Goal: Task Accomplishment & Management: Complete application form

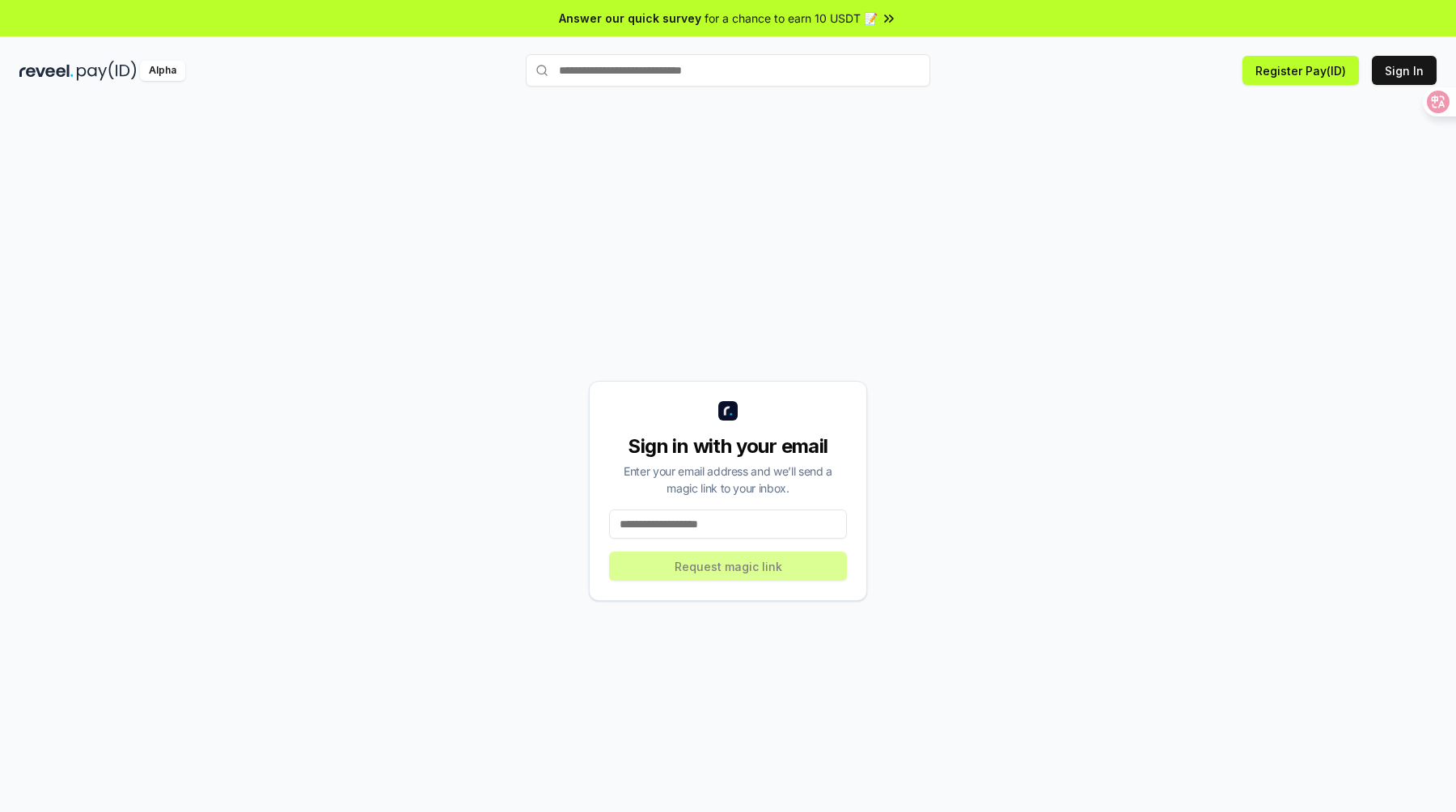
click at [659, 526] on input at bounding box center [727, 523] width 238 height 29
type input "**********"
click at [712, 573] on button "Request magic link" at bounding box center [727, 565] width 238 height 29
click at [647, 523] on input at bounding box center [727, 523] width 238 height 29
type input "**********"
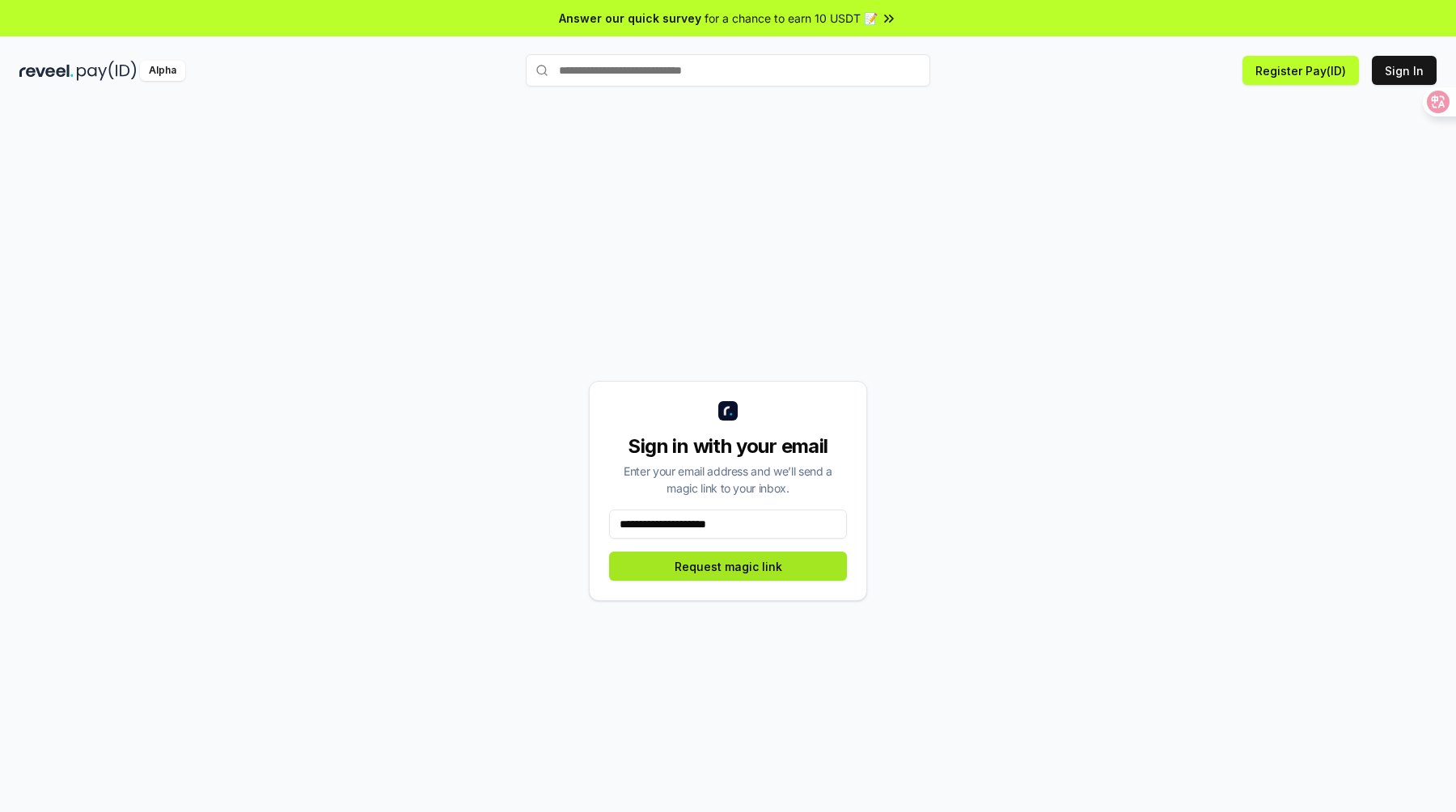
click at [735, 565] on button "Request magic link" at bounding box center [727, 565] width 238 height 29
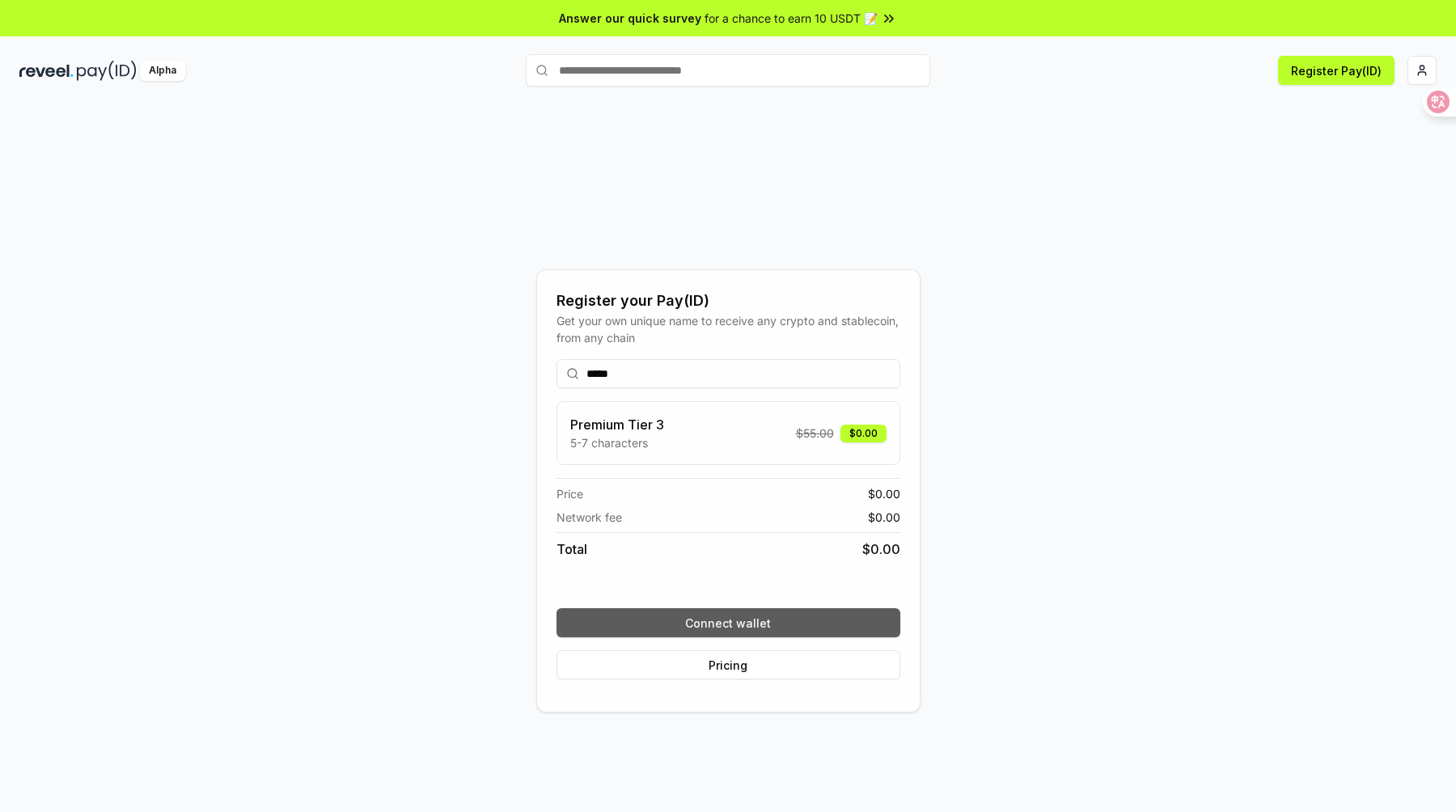
type input "*****"
click at [648, 623] on button "Connect wallet" at bounding box center [729, 622] width 344 height 29
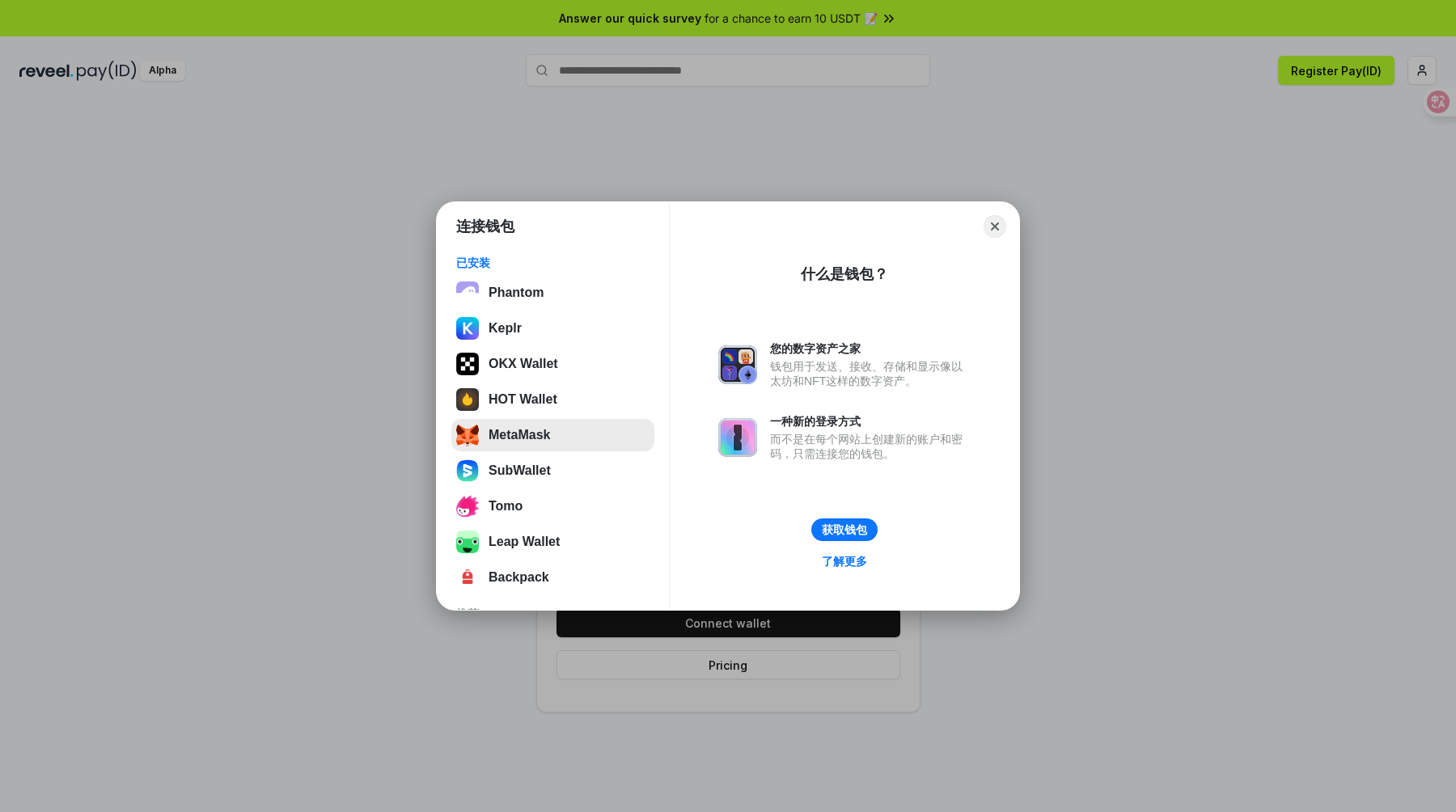
click at [520, 441] on button "MetaMask" at bounding box center [552, 435] width 203 height 32
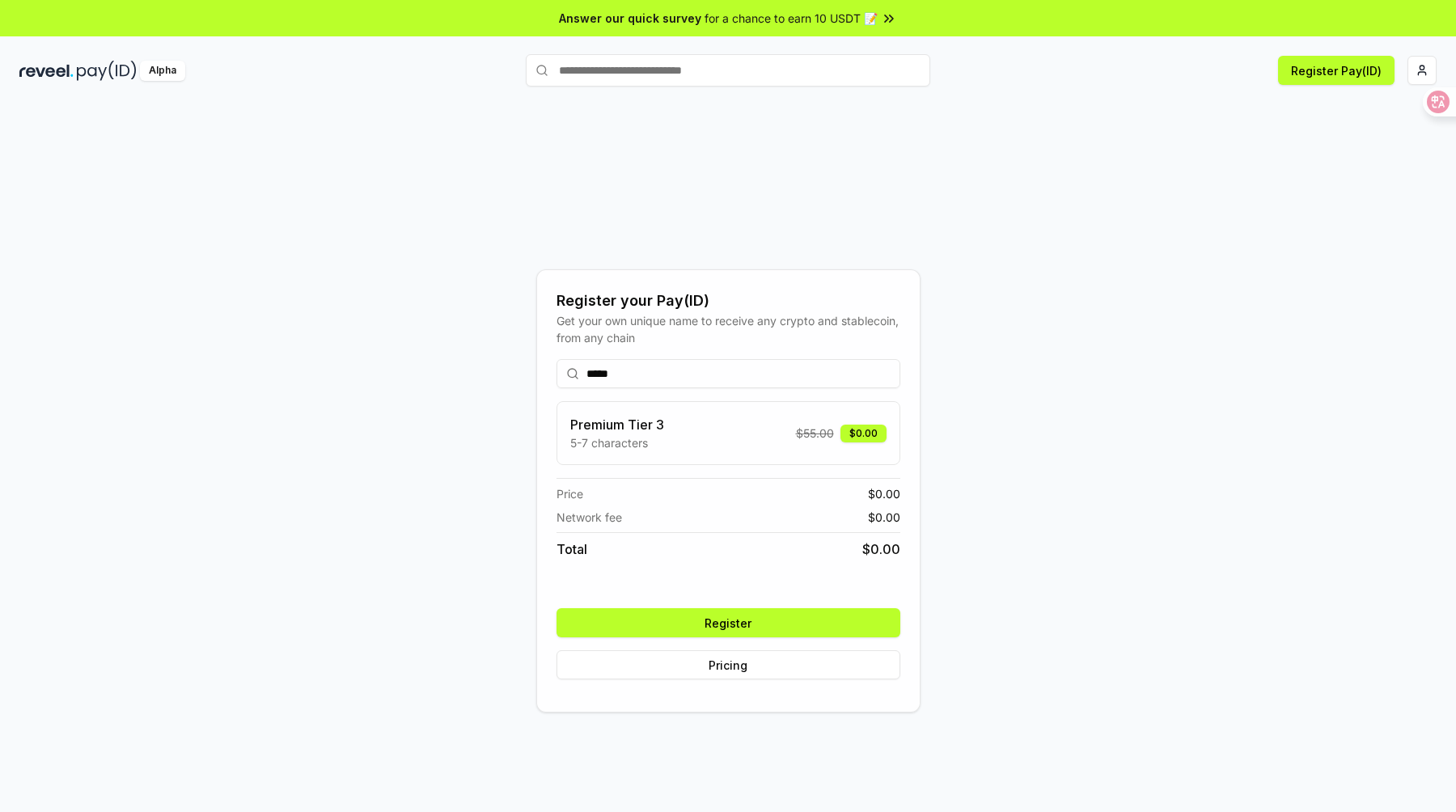
click at [777, 627] on button "Register" at bounding box center [729, 622] width 344 height 29
click at [860, 319] on div "Get your own unique name to receive any crypto and stablecoin, from any chain" at bounding box center [729, 329] width 344 height 34
click at [783, 295] on div "Register your Pay(ID)" at bounding box center [729, 301] width 344 height 22
click at [771, 306] on div "Register your Pay(ID)" at bounding box center [729, 301] width 344 height 22
click at [850, 212] on div "Register your Pay(ID) Get your own unique name to receive any crypto and stable…" at bounding box center [728, 491] width 1417 height 734
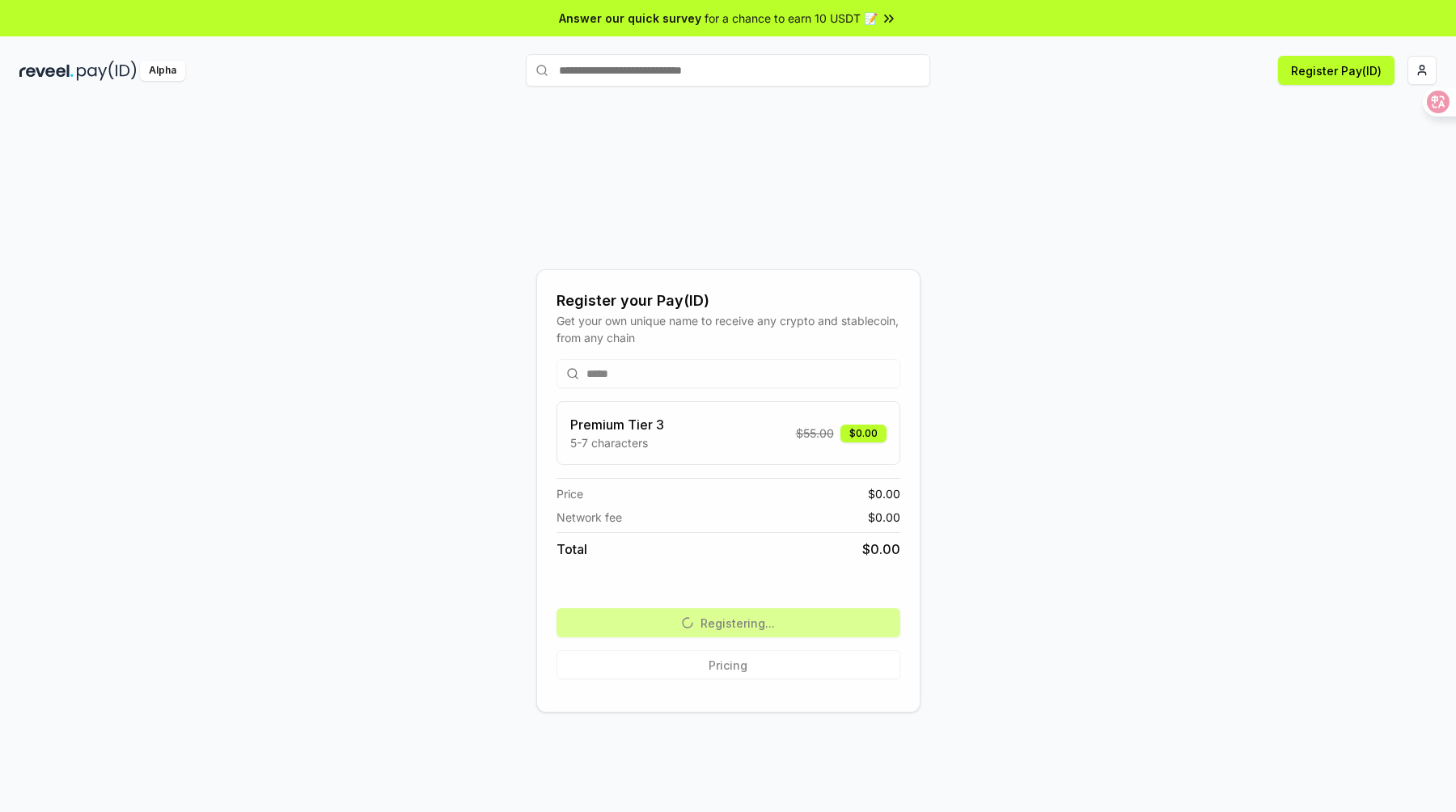
click at [797, 324] on div "Get your own unique name to receive any crypto and stablecoin, from any chain" at bounding box center [729, 329] width 344 height 34
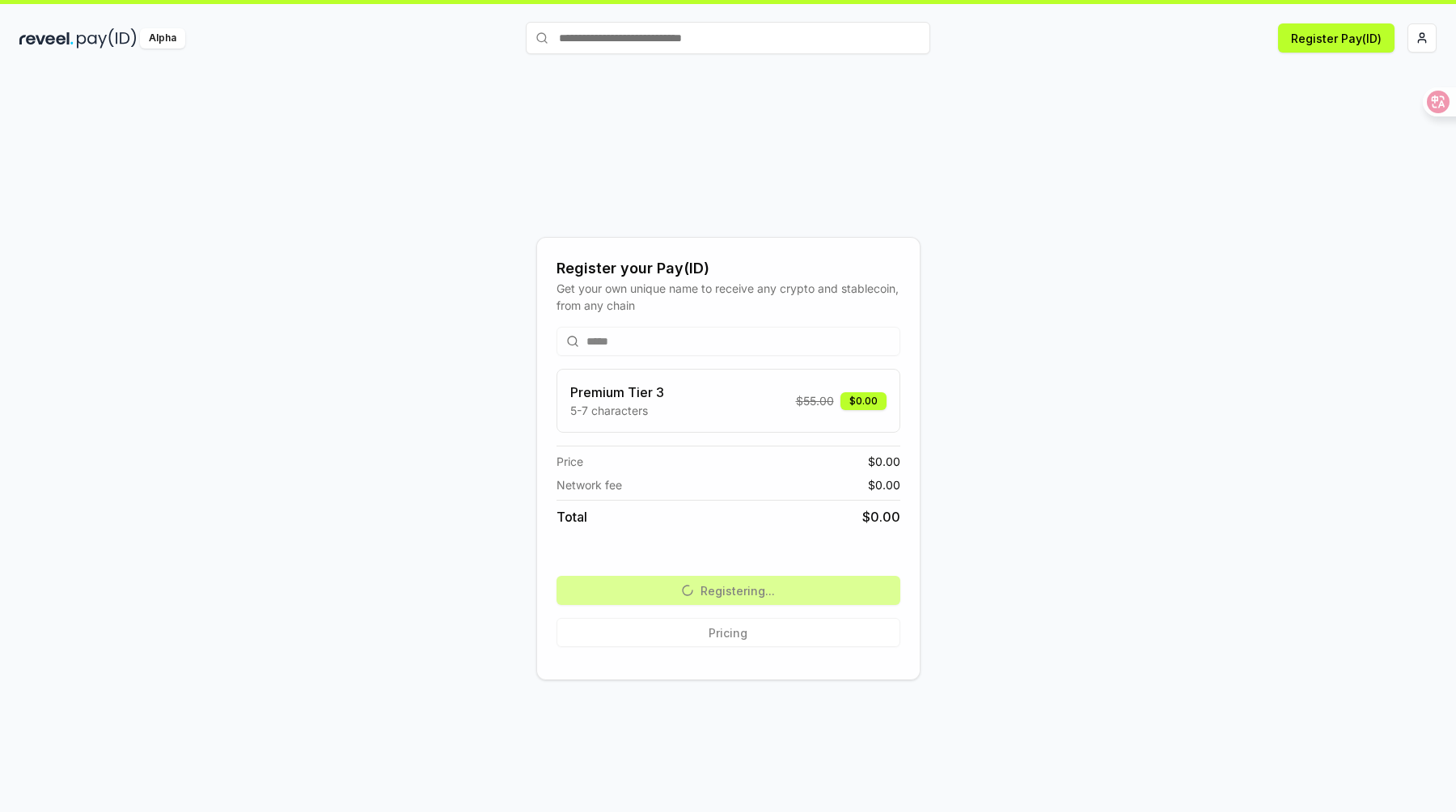
scroll to position [46, 0]
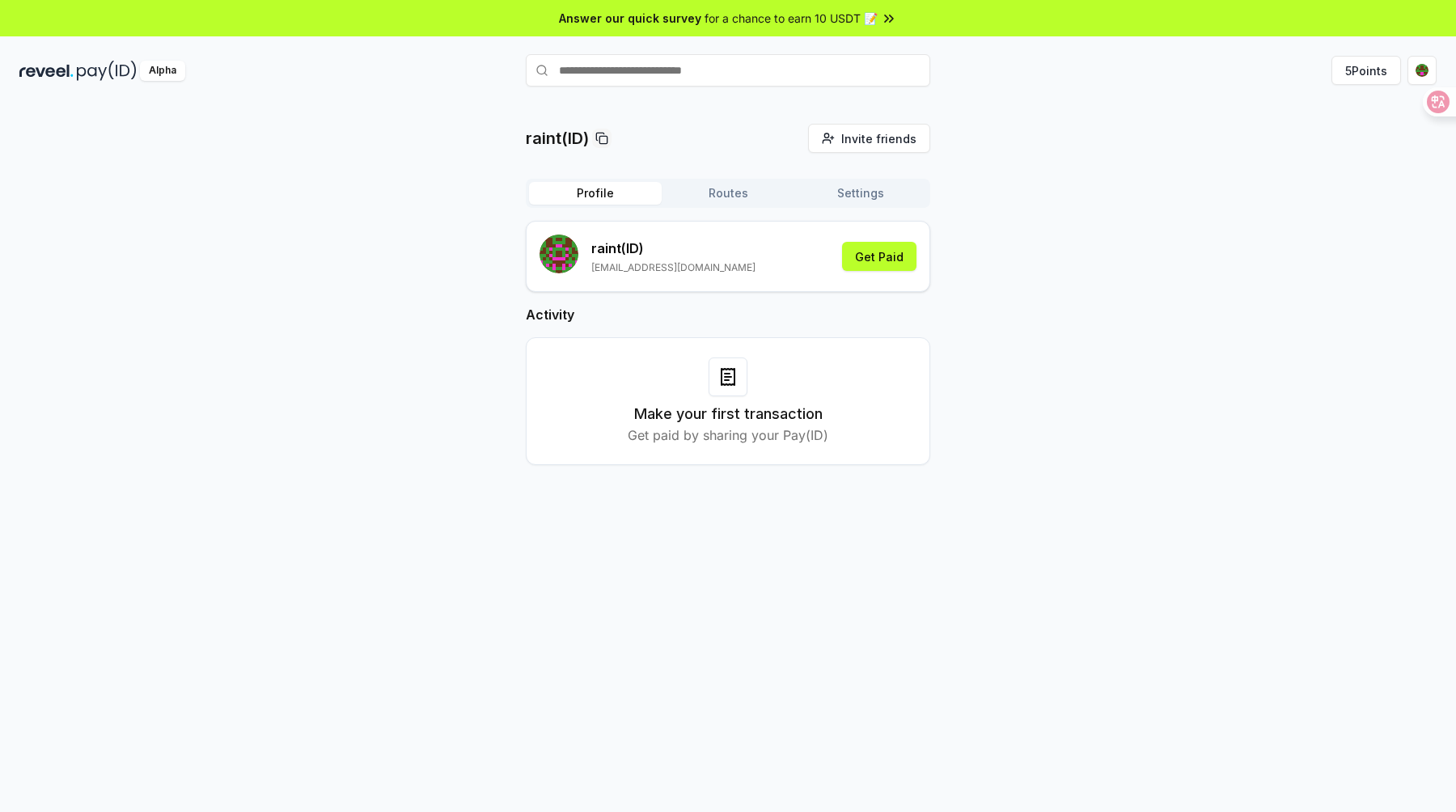
click at [985, 265] on div "raint(ID) Invite friends Invite Profile Routes Settings raint (ID) [EMAIL_ADDRE…" at bounding box center [728, 307] width 1417 height 367
click at [1011, 187] on div "raint(ID) Invite friends Invite Profile Routes Settings raint (ID) [EMAIL_ADDRE…" at bounding box center [728, 307] width 1417 height 367
click at [1116, 111] on div "raint(ID) Invite friends Invite Profile Routes Settings raint (ID) [EMAIL_ADDRE…" at bounding box center [728, 474] width 1456 height 767
click at [1153, 215] on div "raint(ID) Invite friends Invite Profile Routes Settings raint (ID) [EMAIL_ADDRE…" at bounding box center [728, 307] width 1417 height 367
click at [956, 254] on div "raint(ID) Invite friends Invite Profile Routes Settings raint (ID) [EMAIL_ADDRE…" at bounding box center [728, 307] width 1417 height 367
